Goal: Transaction & Acquisition: Purchase product/service

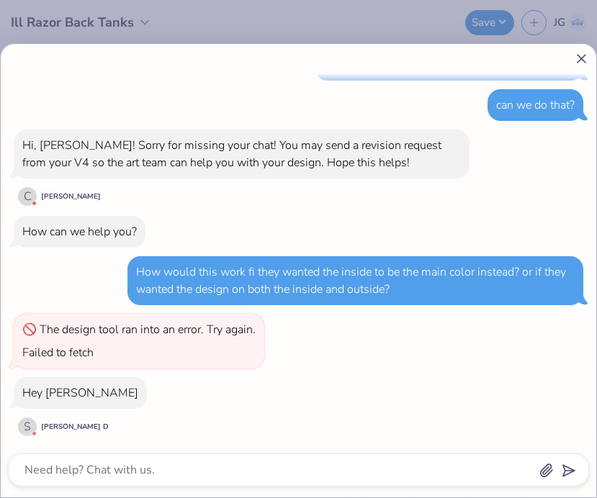
scroll to position [102, 0]
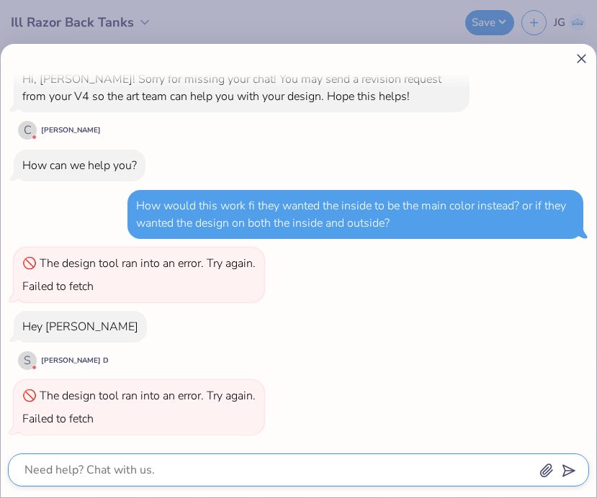
click at [243, 465] on textarea at bounding box center [278, 470] width 511 height 20
type textarea "x"
type textarea "H"
type textarea "x"
type textarea "He"
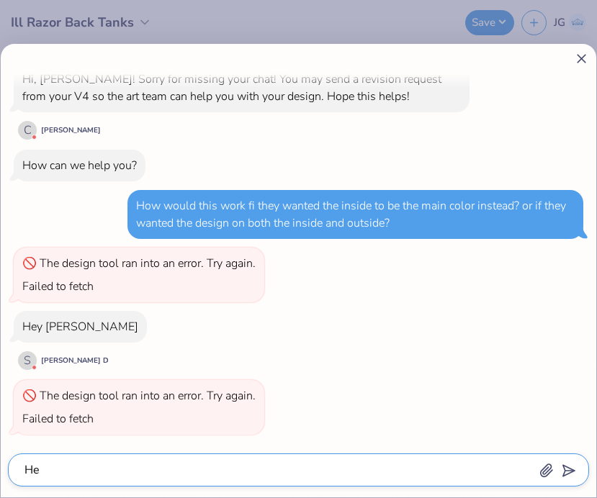
type textarea "x"
type textarea "Hey"
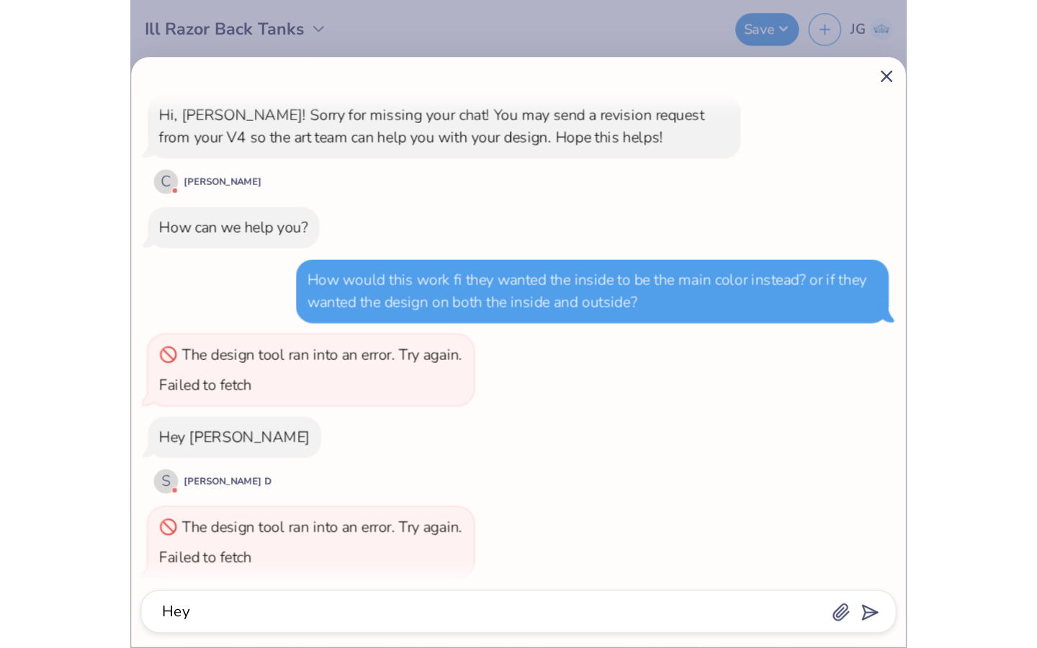
scroll to position [143, 0]
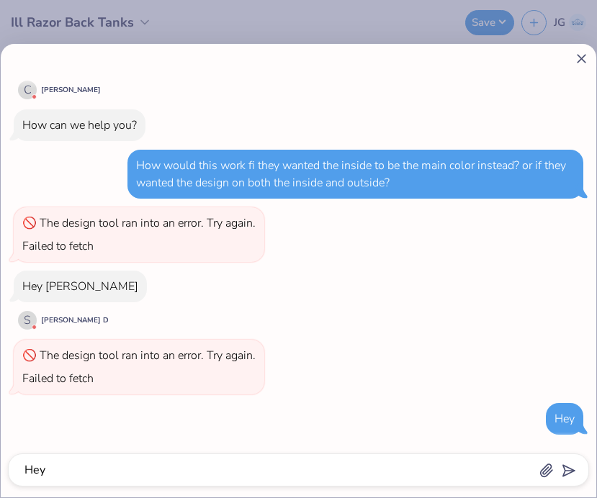
click at [359, 63] on icon at bounding box center [581, 58] width 15 height 15
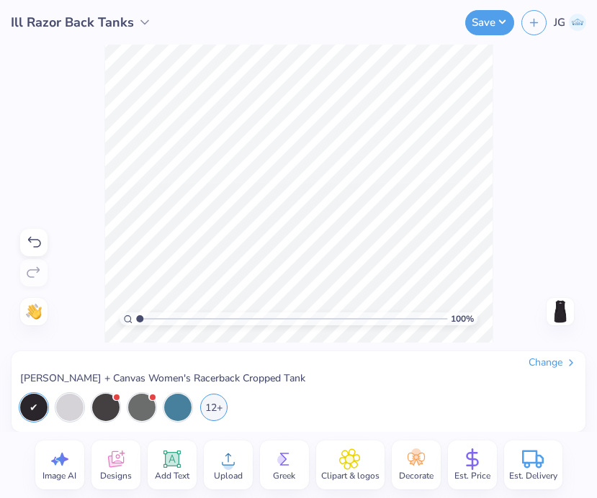
click at [55, 22] on span "Ill Razor Back Tanks" at bounding box center [72, 22] width 123 height 19
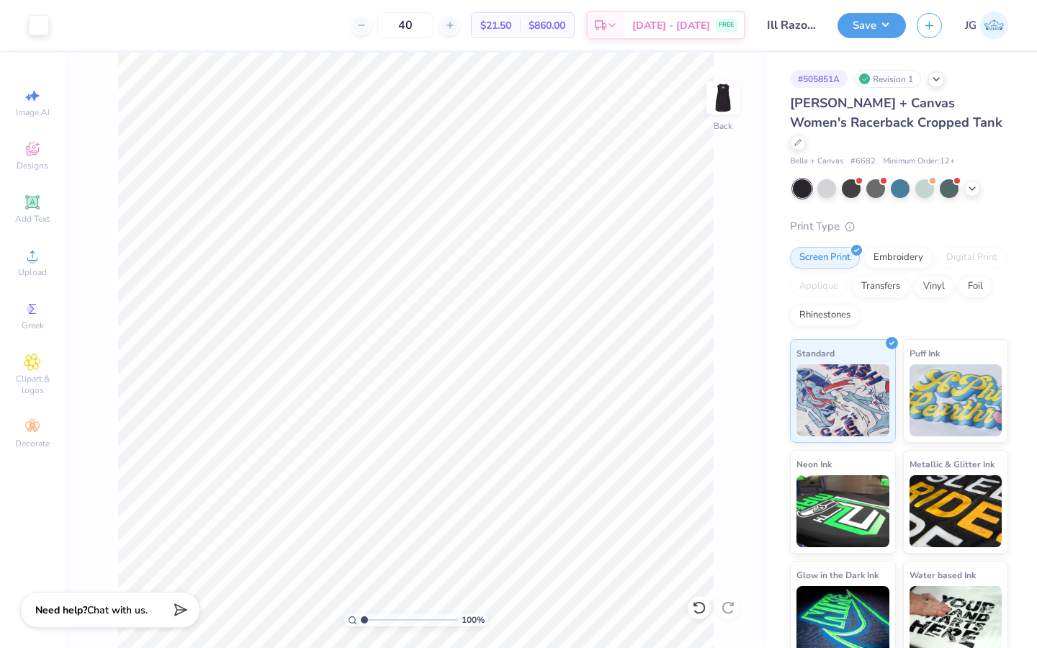
click at [359, 23] on img at bounding box center [994, 26] width 28 height 28
type textarea "x"
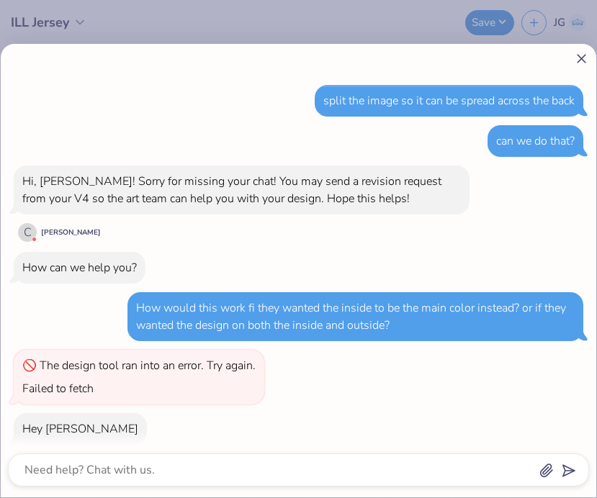
type textarea "x"
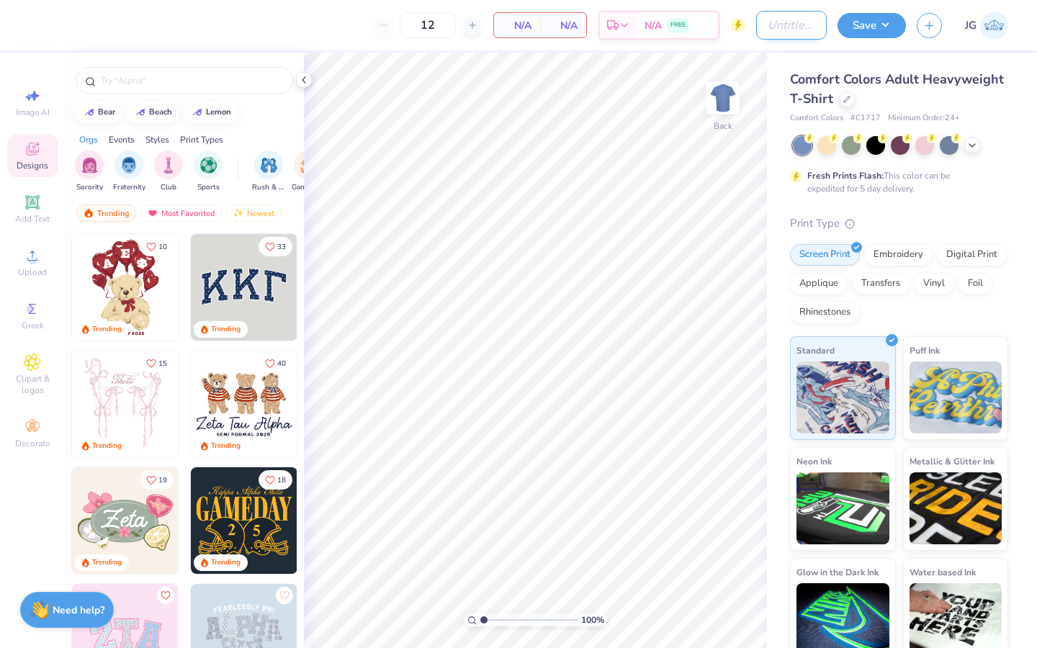
click at [766, 27] on input "Design Title" at bounding box center [791, 25] width 71 height 29
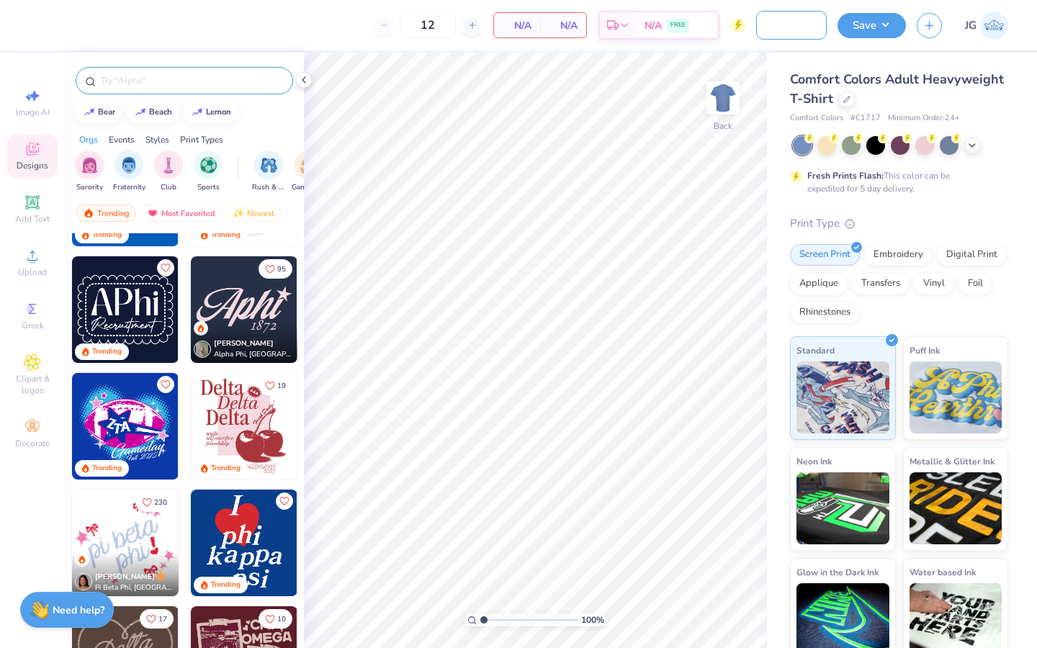
scroll to position [745, 0]
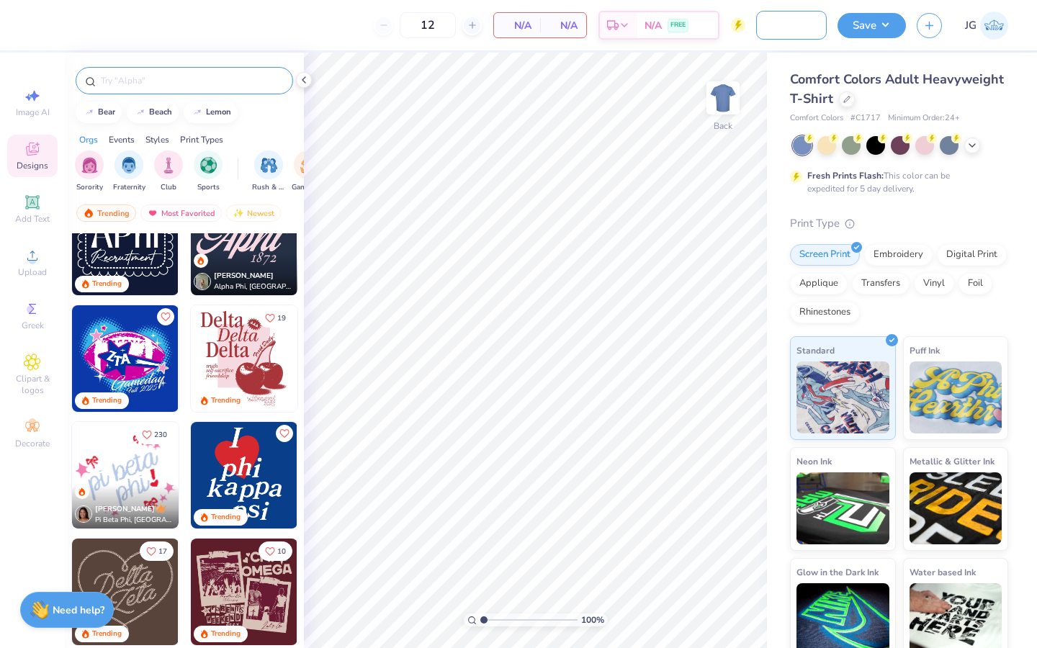
type input "Lambda Fall Shirts"
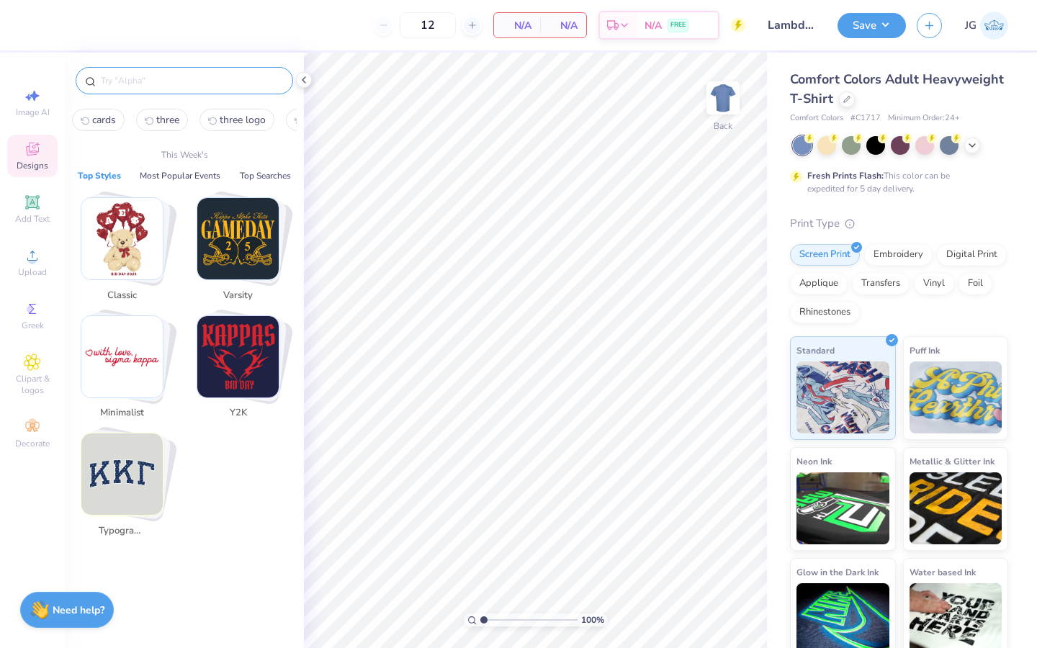
click at [260, 81] on input "text" at bounding box center [191, 80] width 184 height 14
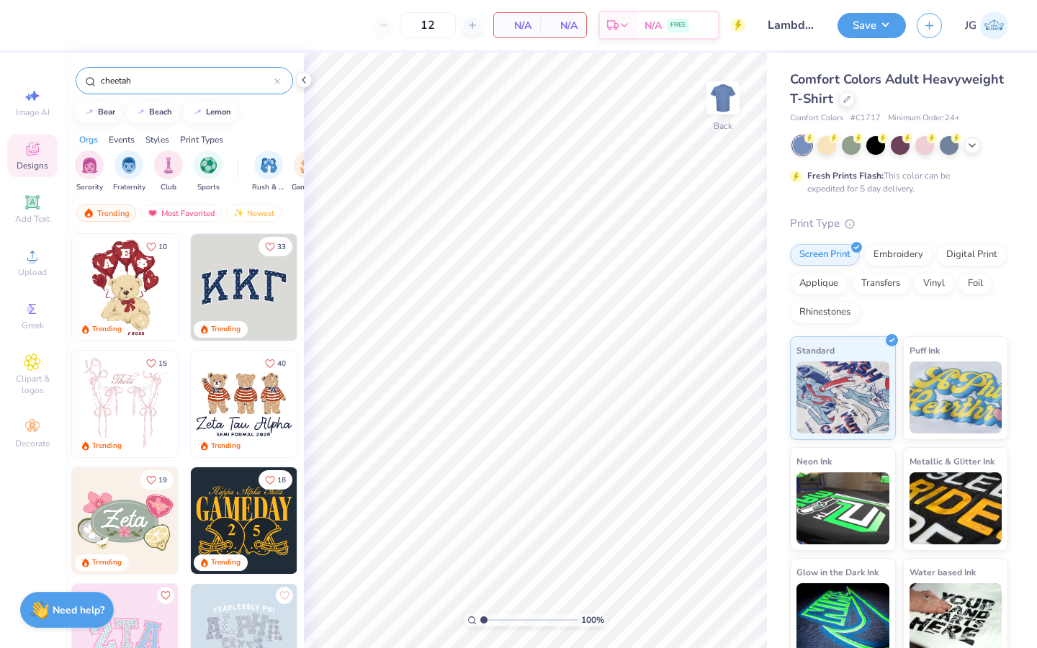
type input "cheetah"
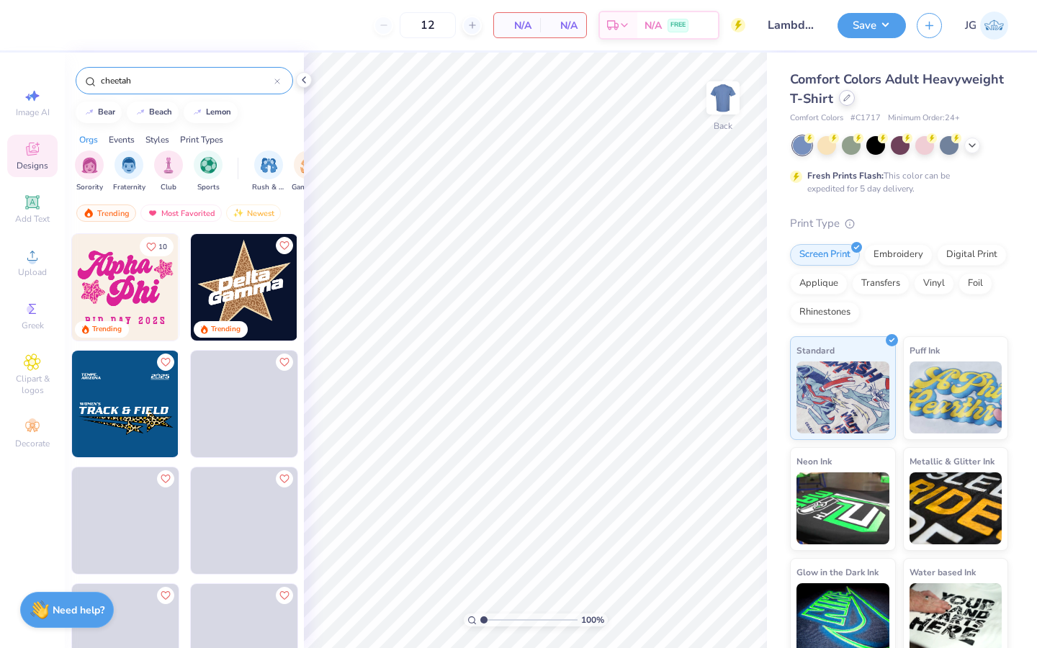
click at [850, 102] on div at bounding box center [847, 98] width 16 height 16
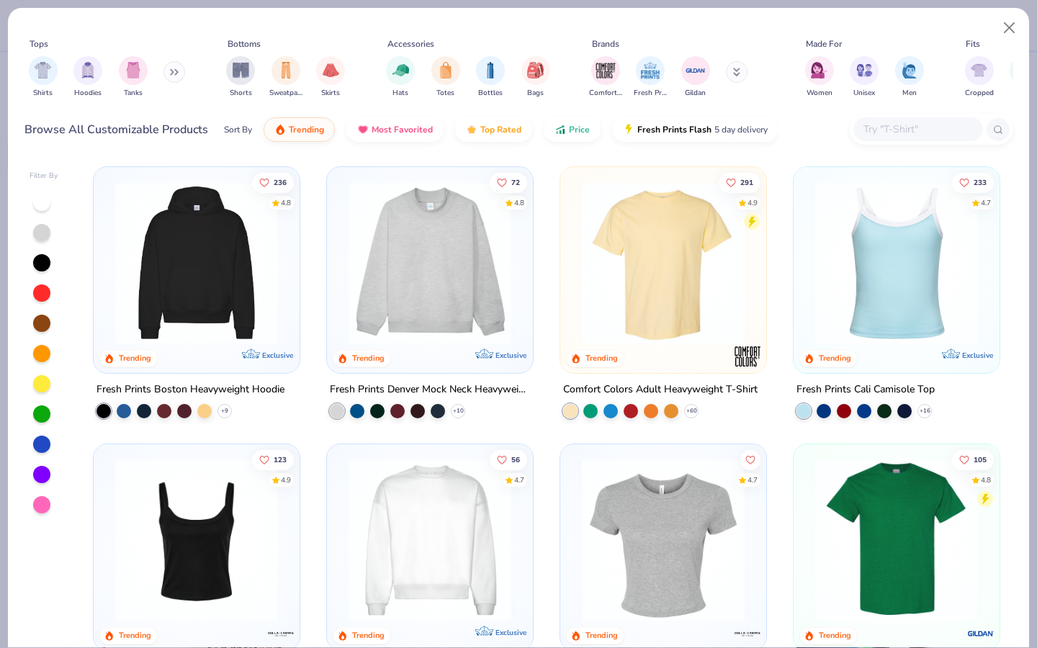
click at [205, 278] on img at bounding box center [196, 262] width 177 height 163
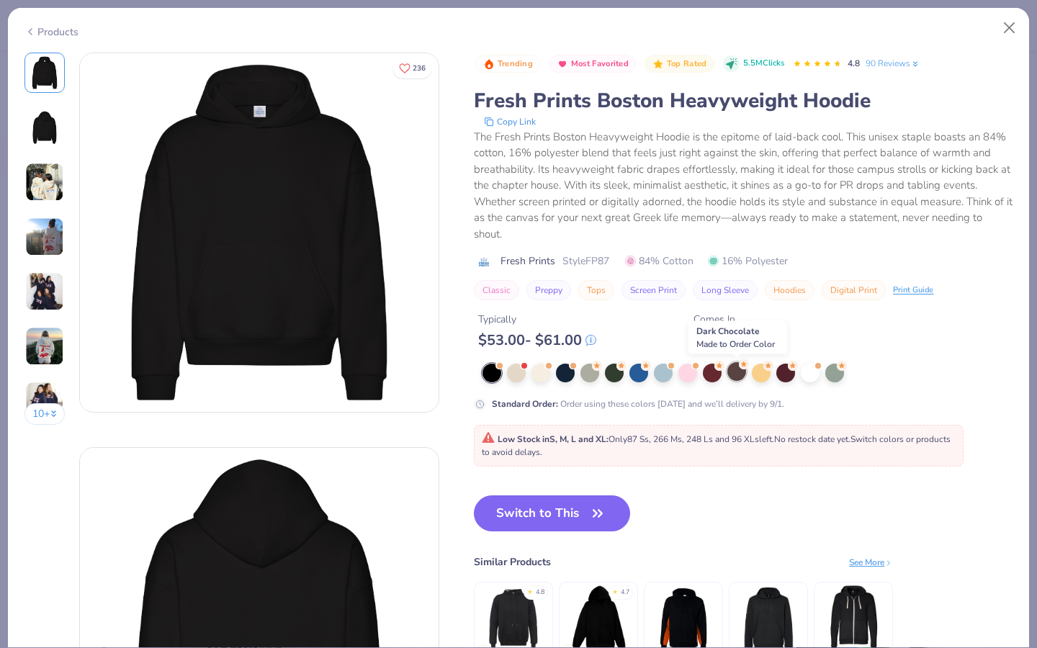
click at [732, 376] on div at bounding box center [736, 371] width 19 height 19
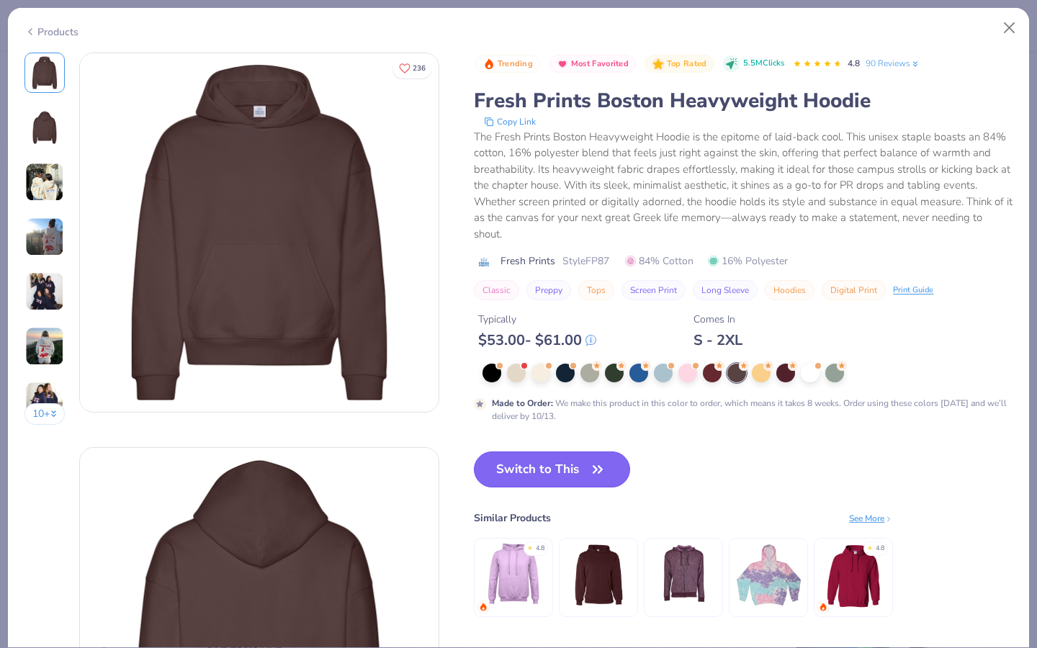
click at [542, 474] on button "Switch to This" at bounding box center [552, 470] width 156 height 36
type input "50"
type textarea "x"
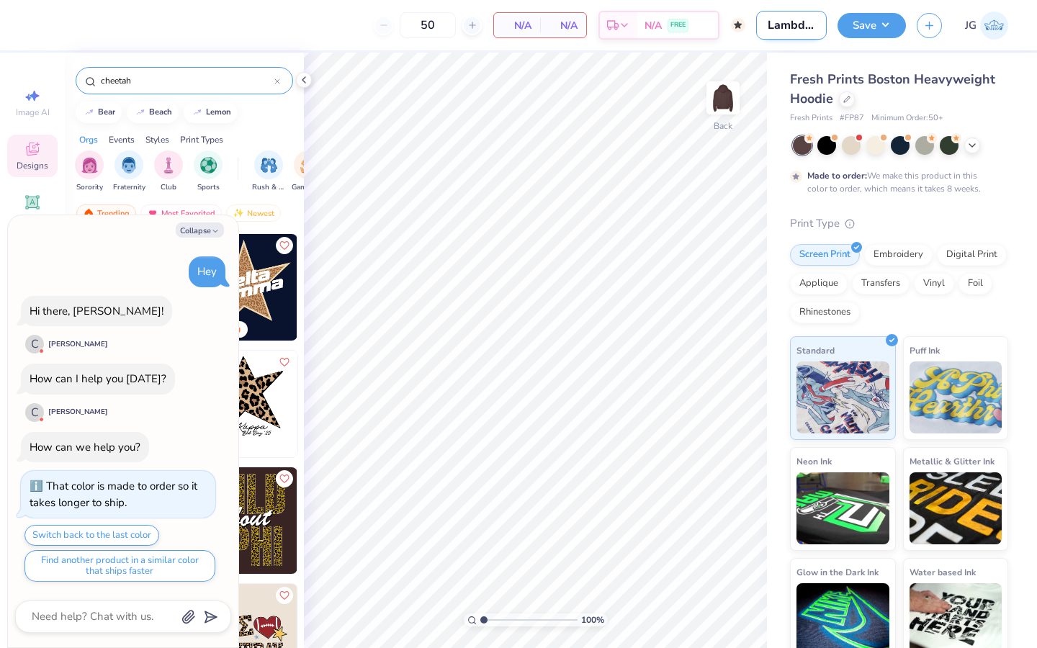
click at [785, 26] on input "Lambda Fall Shirts" at bounding box center [791, 25] width 71 height 29
click at [811, 25] on input "Lambda Fall Shirts" at bounding box center [791, 25] width 71 height 29
drag, startPoint x: 811, startPoint y: 25, endPoint x: 923, endPoint y: 29, distance: 111.7
click at [920, 29] on div "50 N/A Per Item N/A Total Est. Delivery N/A FREE Design Title Lambda Fall Shirt…" at bounding box center [518, 25] width 1037 height 50
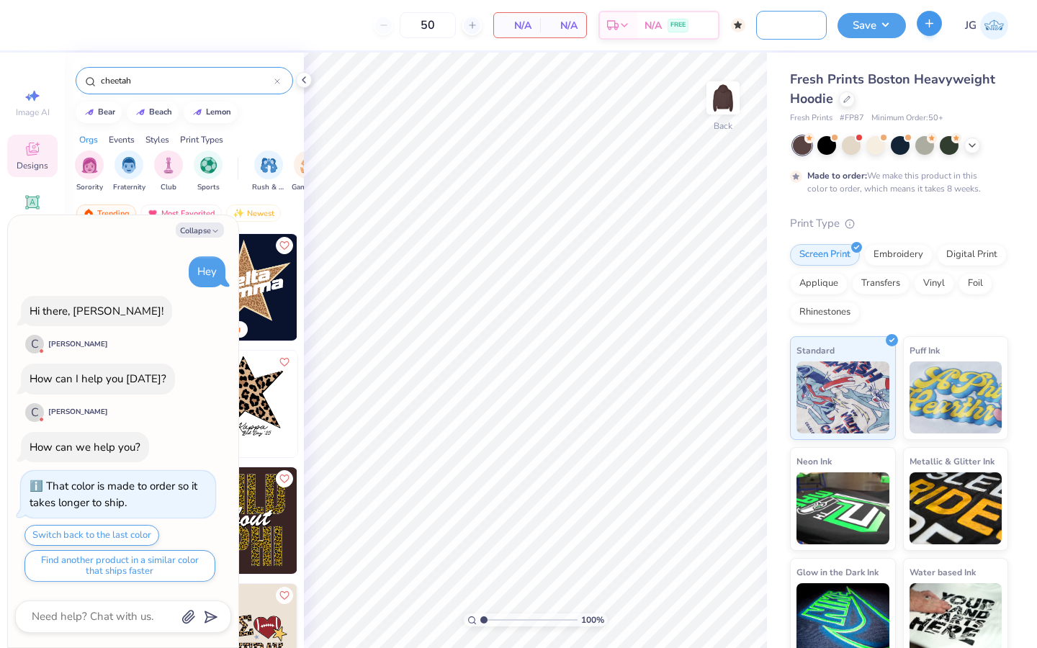
type input "Lambda"
type textarea "x"
type input "Lambda"
type textarea "x"
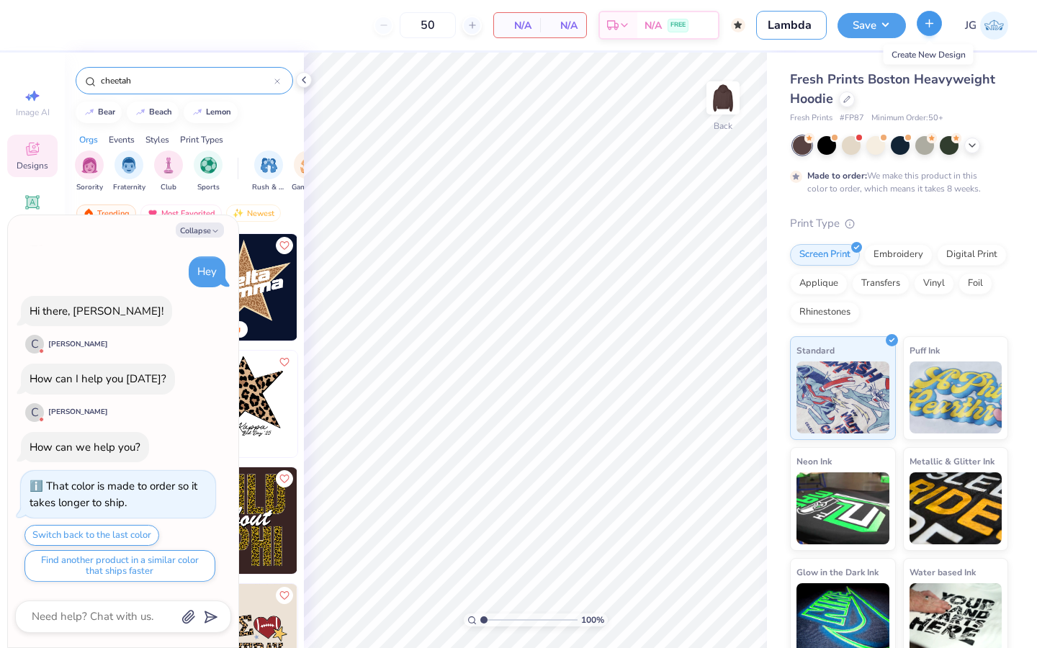
type input "Lambda F"
type textarea "x"
type input "Lambda Fa"
type textarea "x"
type input "Lambda Fal"
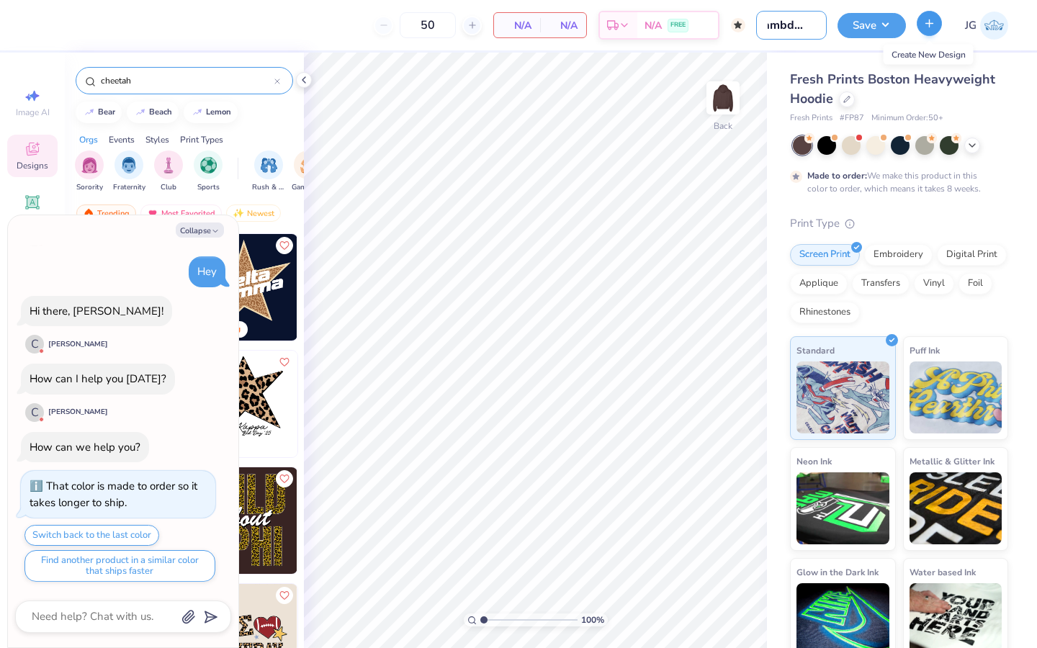
type textarea "x"
type input "Lambda Fall"
type textarea "x"
type input "Lambda Fall"
type textarea "x"
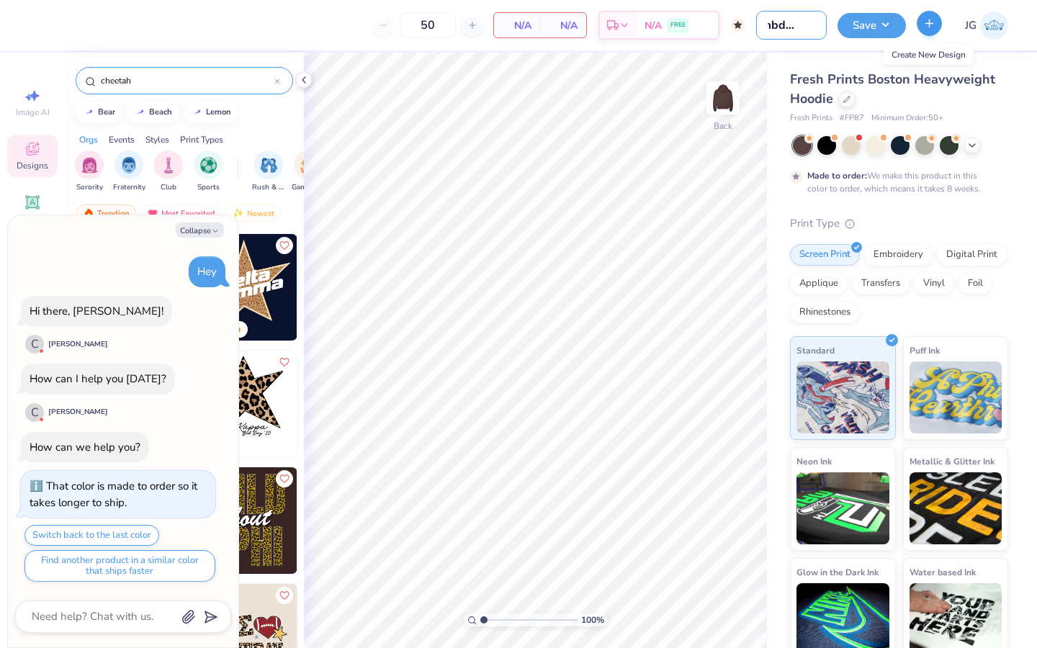
type input "Lambda Fall H"
type textarea "x"
type input "Lambda Fall Ho"
type textarea "x"
type input "Lambda Fall Hoo"
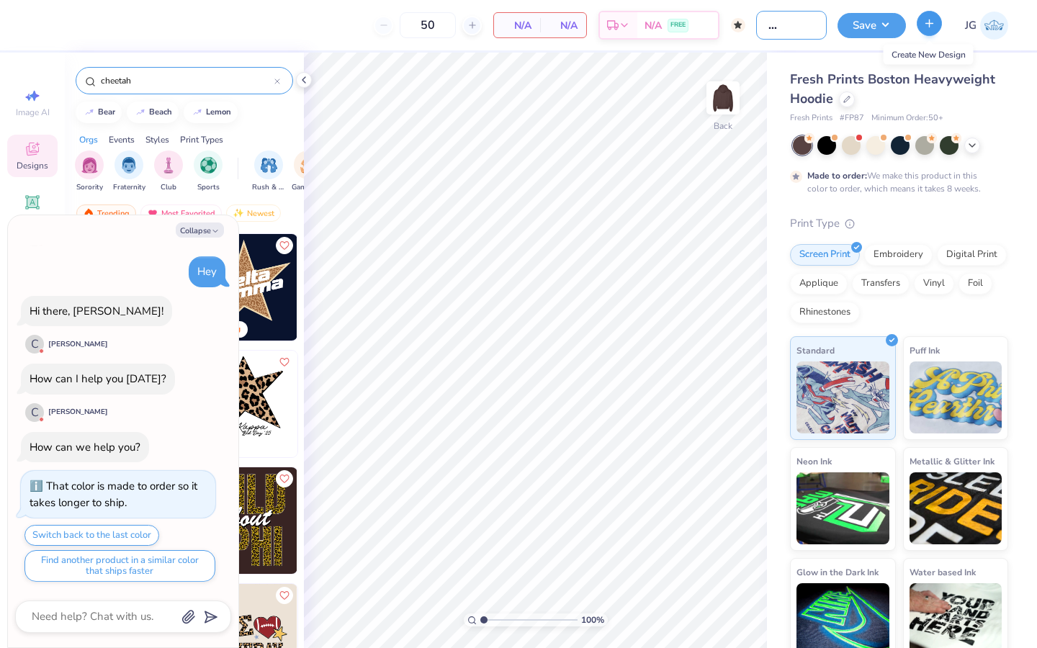
type textarea "x"
type input "Lambda Fall Hood"
type textarea "x"
type input "Lambda Fall Hoodi"
type textarea "x"
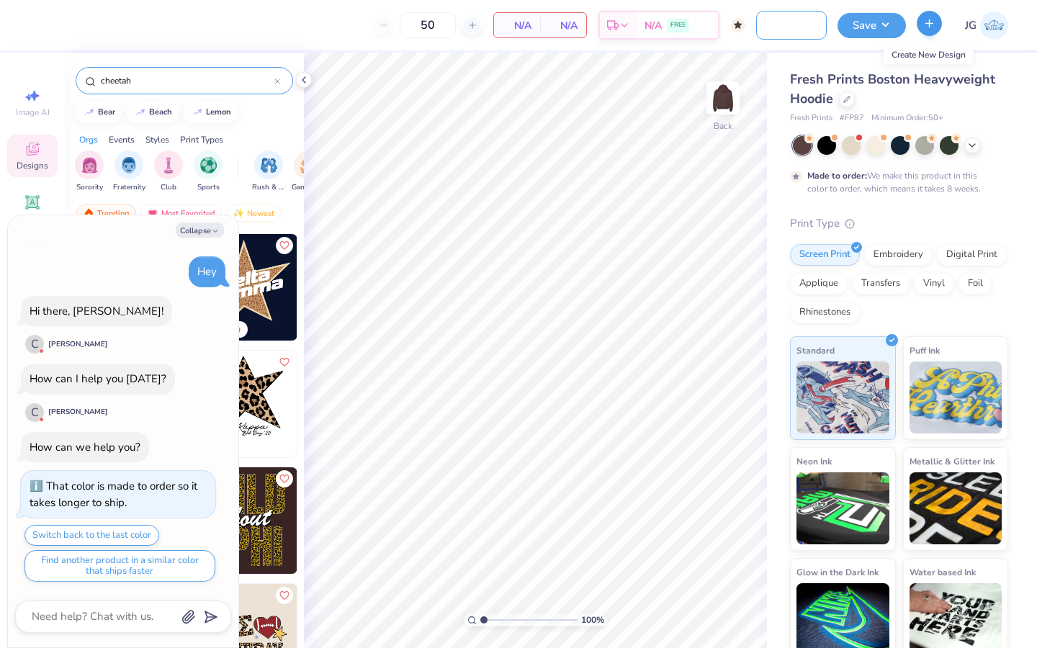
type input "Lambda Fall Hoodie"
type textarea "x"
type input "Lambda Fall Hoodies"
type textarea "x"
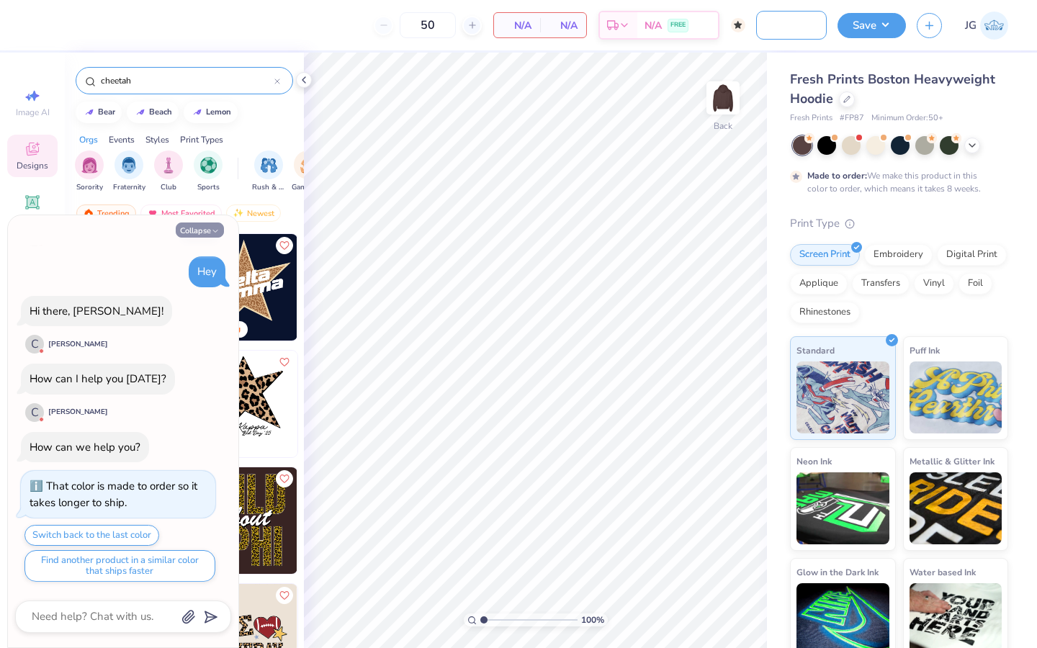
type input "Lambda Fall Hoodies"
click at [203, 233] on button "Collapse" at bounding box center [200, 230] width 48 height 15
type textarea "x"
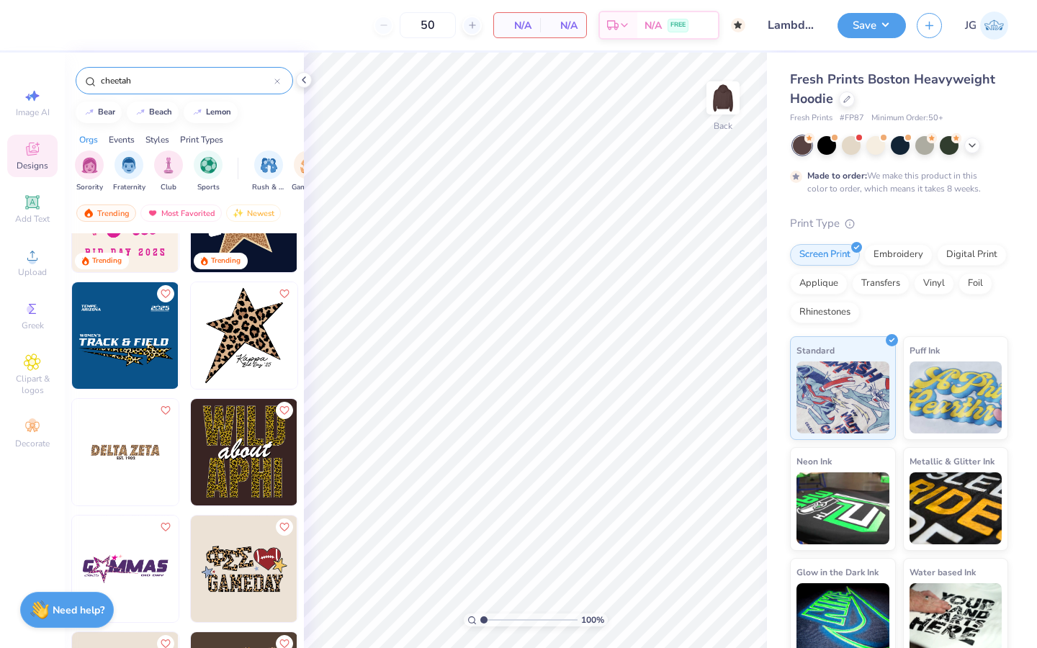
scroll to position [65, 0]
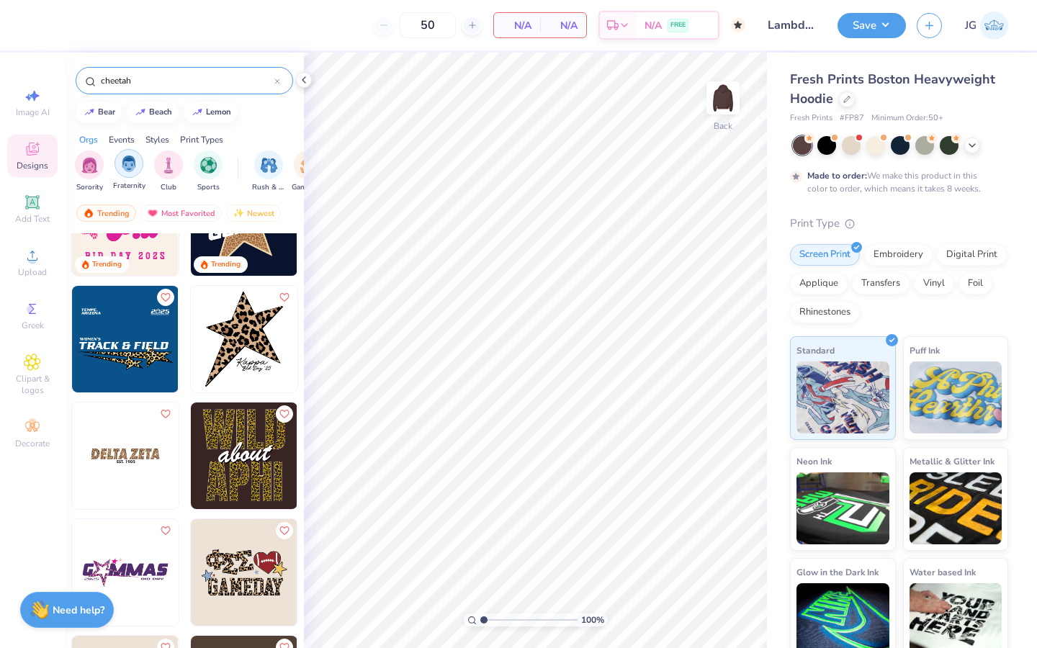
click at [130, 158] on img "filter for Fraternity" at bounding box center [129, 164] width 16 height 17
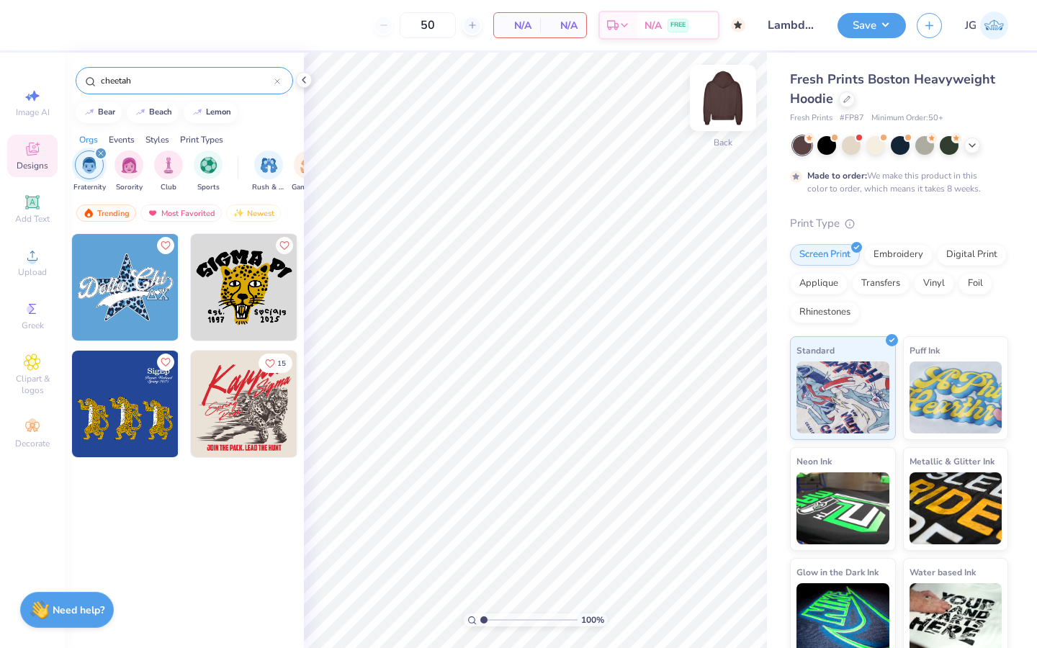
click at [724, 100] on img at bounding box center [723, 98] width 58 height 58
click at [35, 313] on icon at bounding box center [32, 308] width 17 height 17
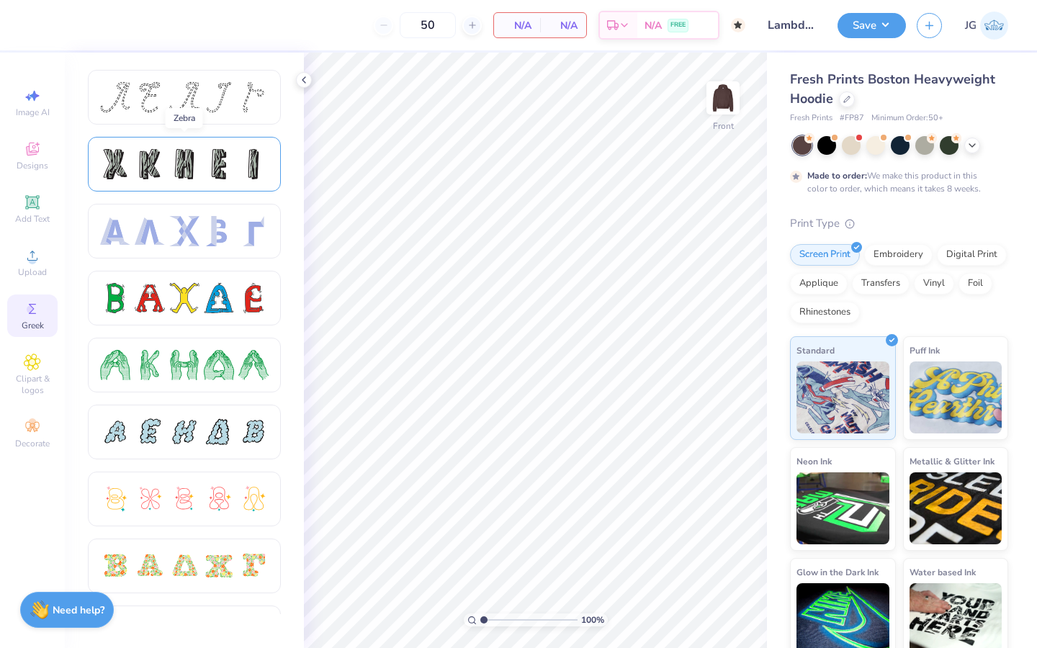
click at [148, 171] on div at bounding box center [150, 164] width 30 height 30
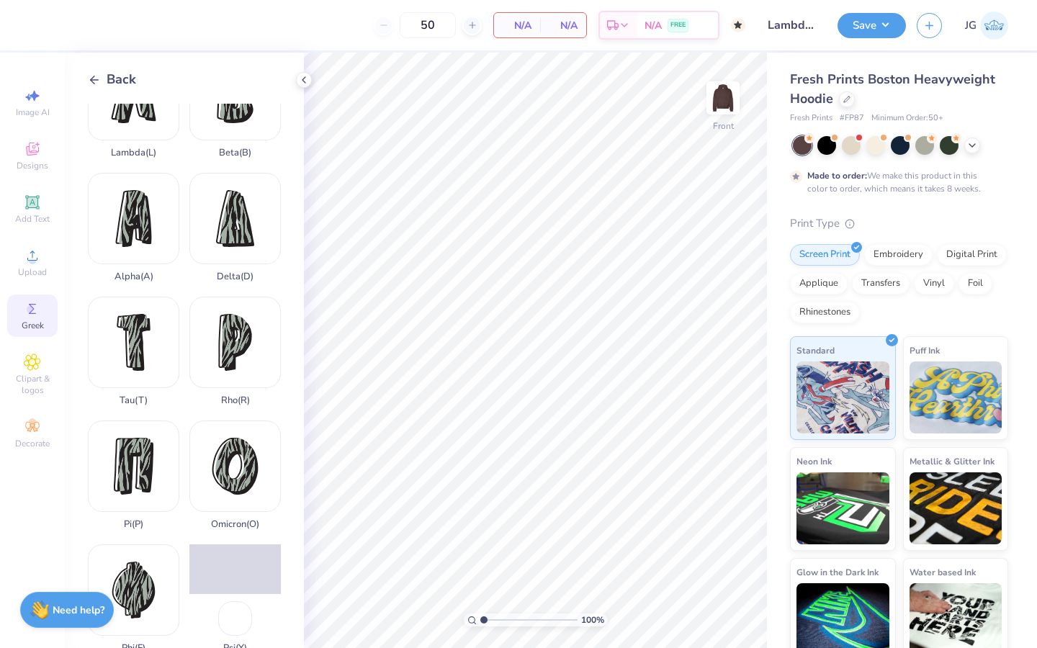
scroll to position [605, 0]
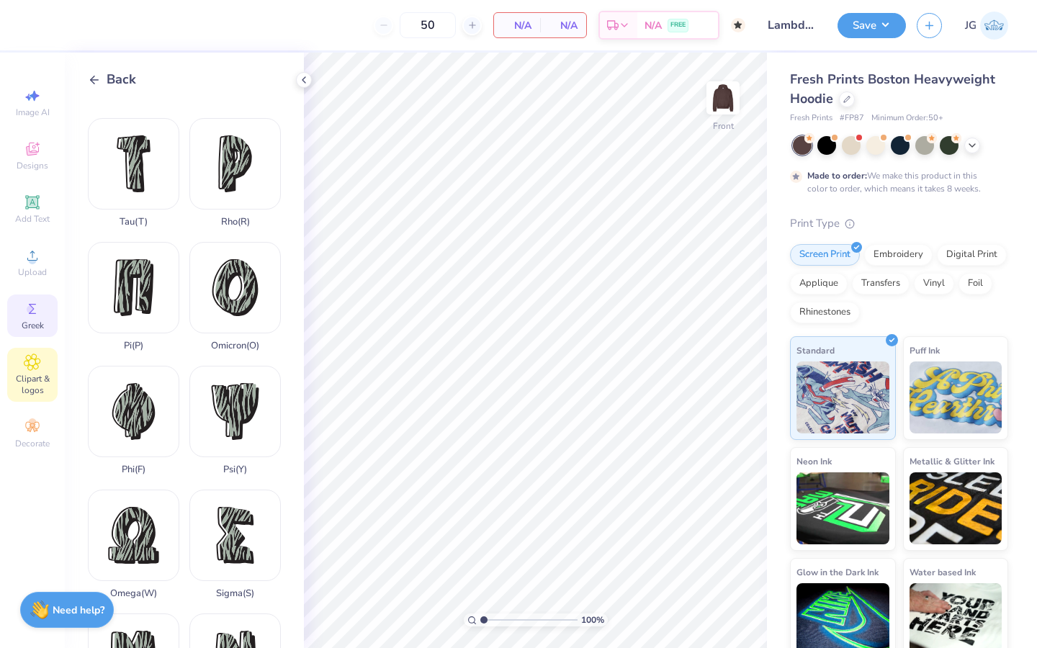
click at [38, 362] on icon at bounding box center [32, 362] width 17 height 17
